Goal: Transaction & Acquisition: Download file/media

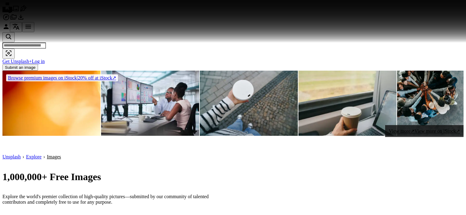
scroll to position [4349, 0]
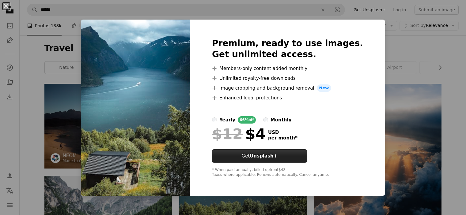
scroll to position [123, 0]
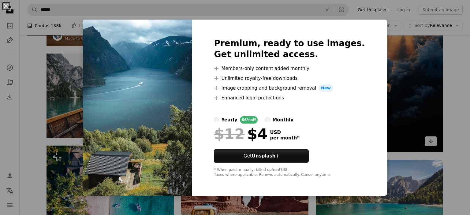
click at [388, 46] on div "An X shape Premium, ready to use images. Get unlimited access. A plus sign Memb…" at bounding box center [235, 107] width 470 height 215
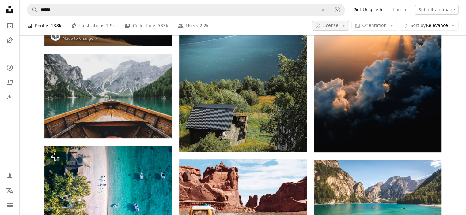
scroll to position [123, 0]
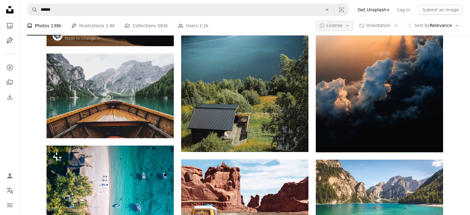
click at [349, 24] on icon "Arrow down" at bounding box center [348, 26] width 6 height 6
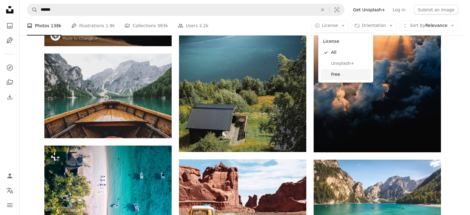
click at [340, 74] on span "Free" at bounding box center [349, 75] width 37 height 6
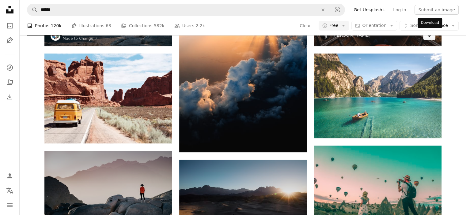
click at [432, 40] on link "Arrow pointing down" at bounding box center [429, 35] width 12 height 10
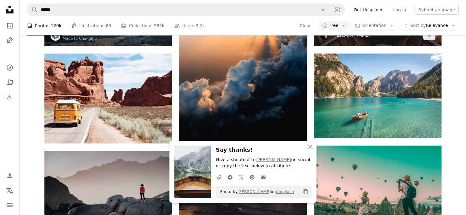
click at [379, 46] on img at bounding box center [377, 3] width 127 height 85
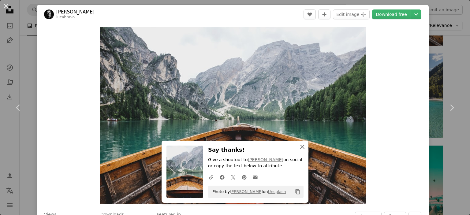
click at [301, 147] on icon "An X shape" at bounding box center [302, 146] width 7 height 7
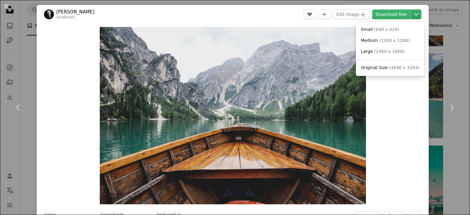
click at [413, 16] on icon "Chevron down" at bounding box center [417, 14] width 10 height 7
click at [384, 40] on span "( 1920 x 1280 )" at bounding box center [395, 40] width 30 height 5
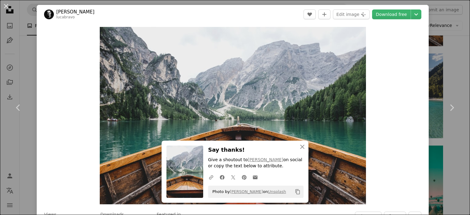
click at [445, 52] on div "An X shape Chevron left Chevron right Luca Bravo lucabravo A heart A plus sign …" at bounding box center [235, 107] width 470 height 215
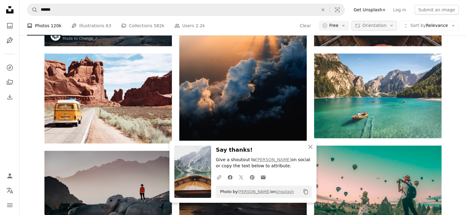
scroll to position [61, 0]
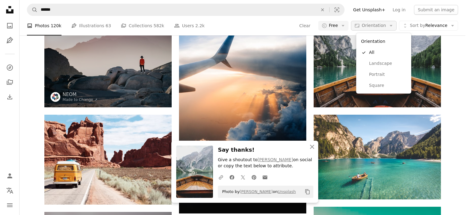
click at [393, 25] on icon "Arrow down" at bounding box center [392, 26] width 6 height 6
click at [375, 73] on span "Portrait" at bounding box center [387, 75] width 37 height 6
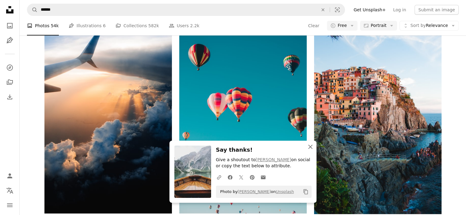
drag, startPoint x: 309, startPoint y: 144, endPoint x: 308, endPoint y: 148, distance: 4.3
click at [309, 145] on icon "An X shape" at bounding box center [310, 146] width 7 height 7
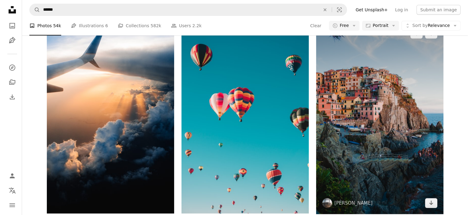
scroll to position [31, 0]
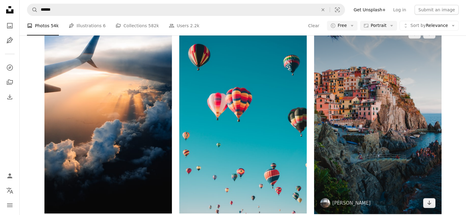
click at [390, 126] on img at bounding box center [377, 119] width 127 height 192
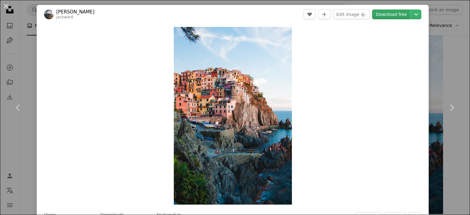
click at [396, 13] on link "Download free" at bounding box center [391, 14] width 39 height 10
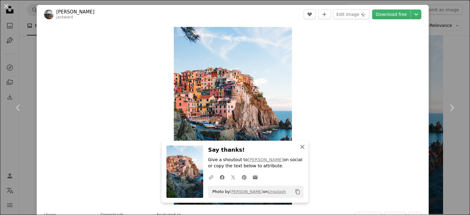
click at [300, 146] on icon "An X shape" at bounding box center [302, 146] width 7 height 7
